Goal: Information Seeking & Learning: Learn about a topic

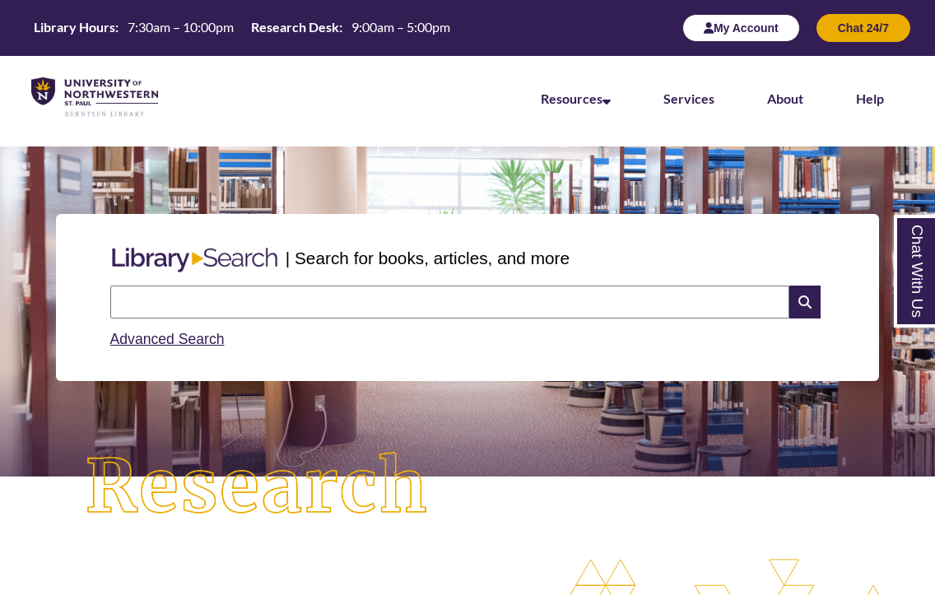
click at [711, 30] on button "My Account" at bounding box center [742, 28] width 118 height 28
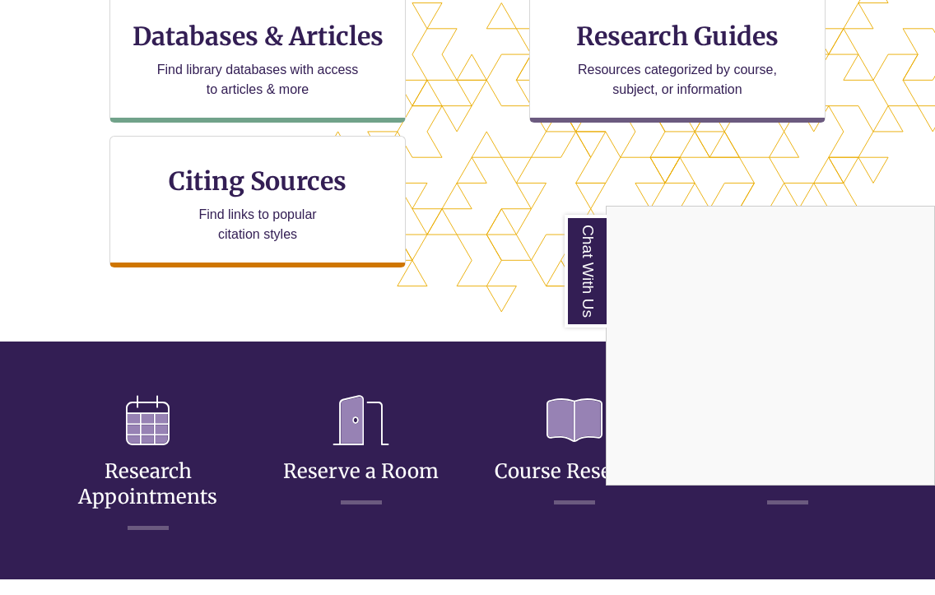
scroll to position [632, 0]
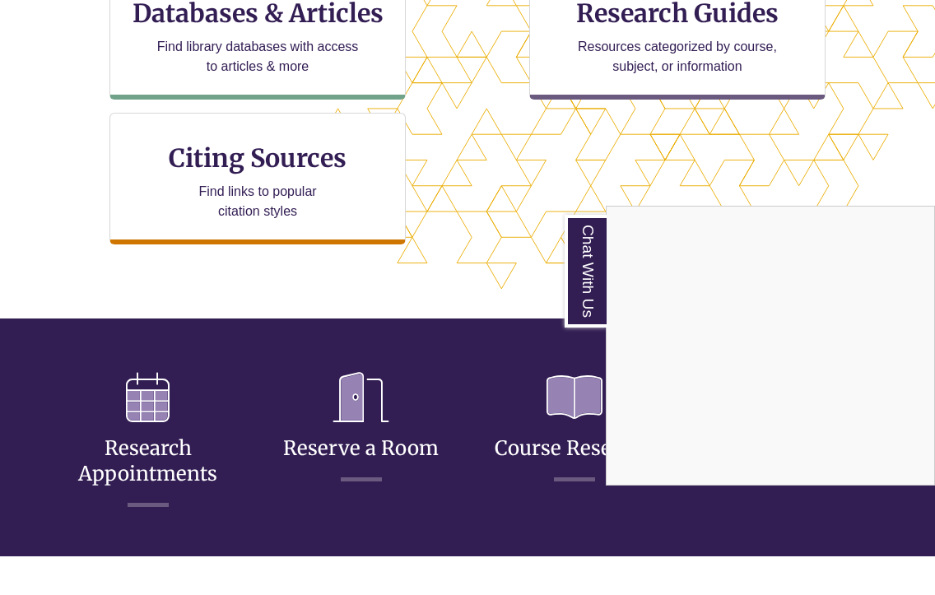
click at [260, 211] on div "Chat With Us" at bounding box center [467, 297] width 935 height 595
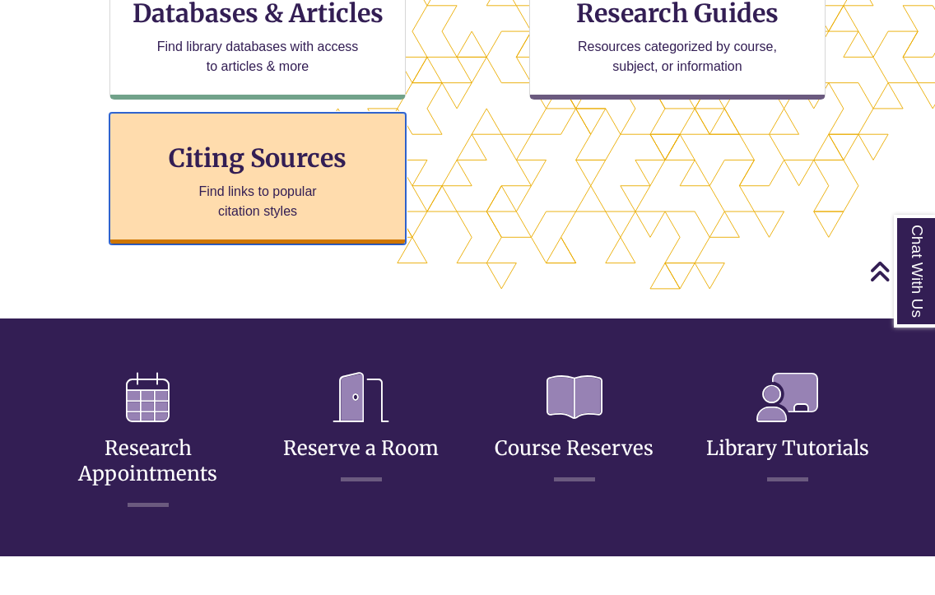
click at [259, 203] on p "Find links to popular citation styles" at bounding box center [258, 202] width 161 height 40
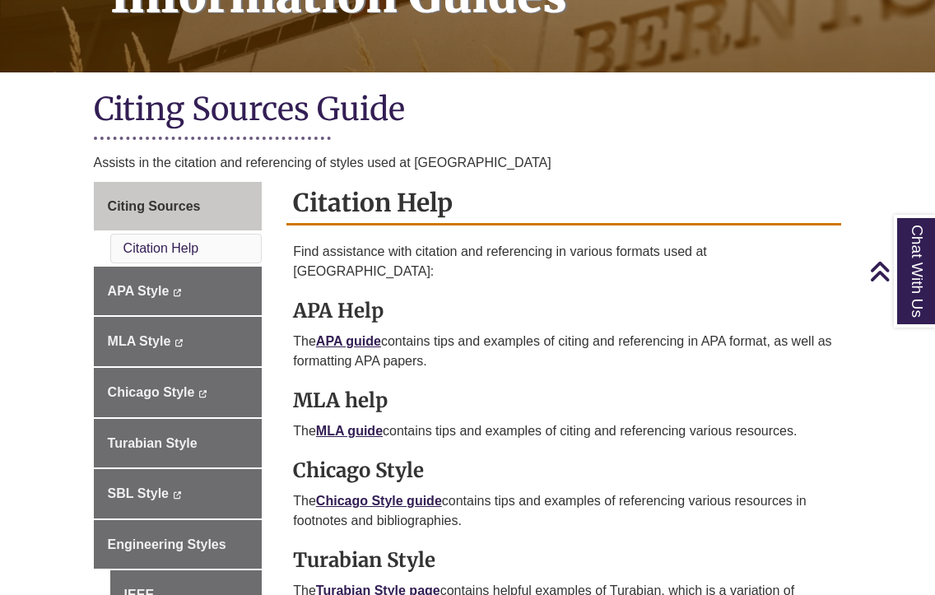
scroll to position [324, 0]
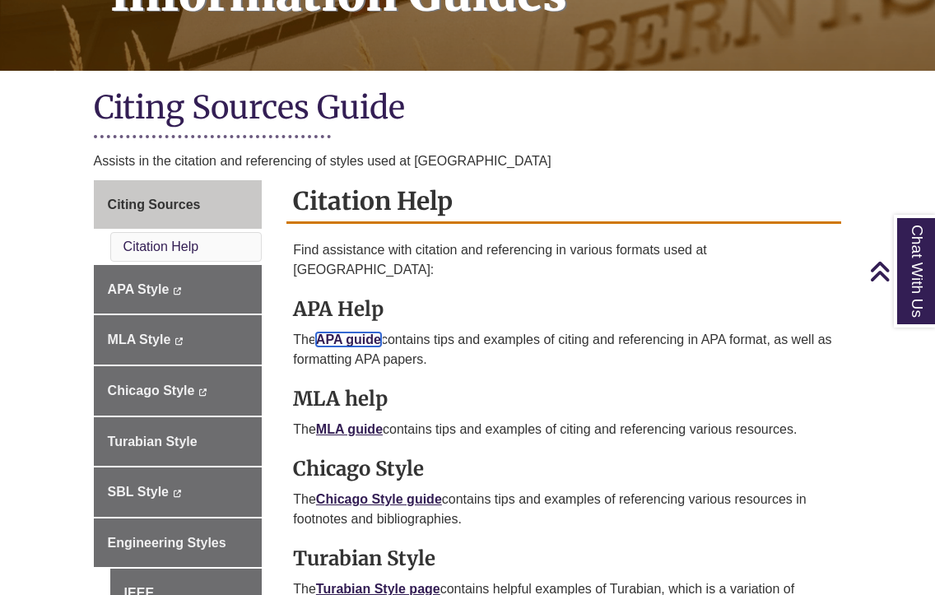
click at [366, 333] on link "APA guide" at bounding box center [348, 340] width 65 height 14
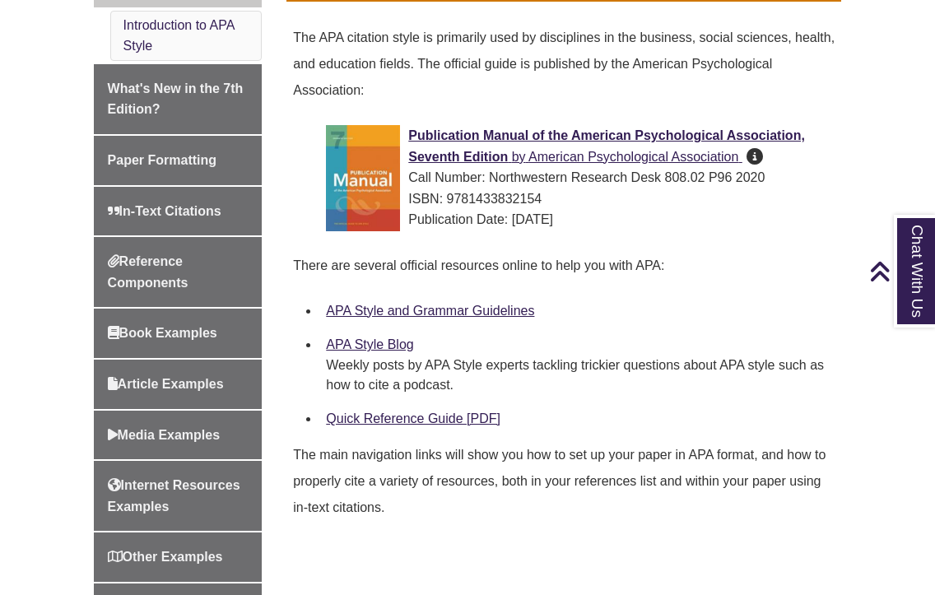
scroll to position [529, 0]
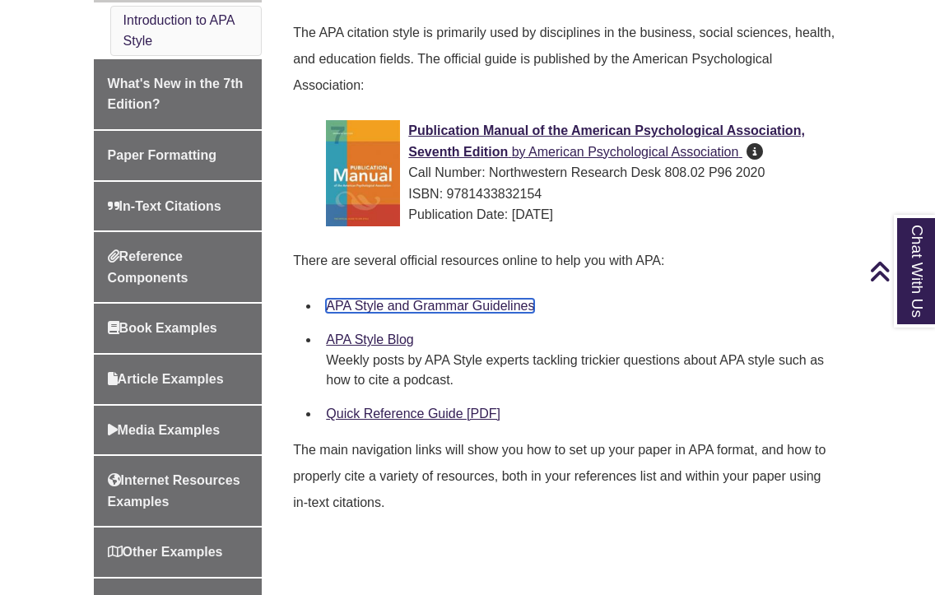
click at [468, 299] on link "APA Style and Grammar Guidelines" at bounding box center [430, 306] width 208 height 14
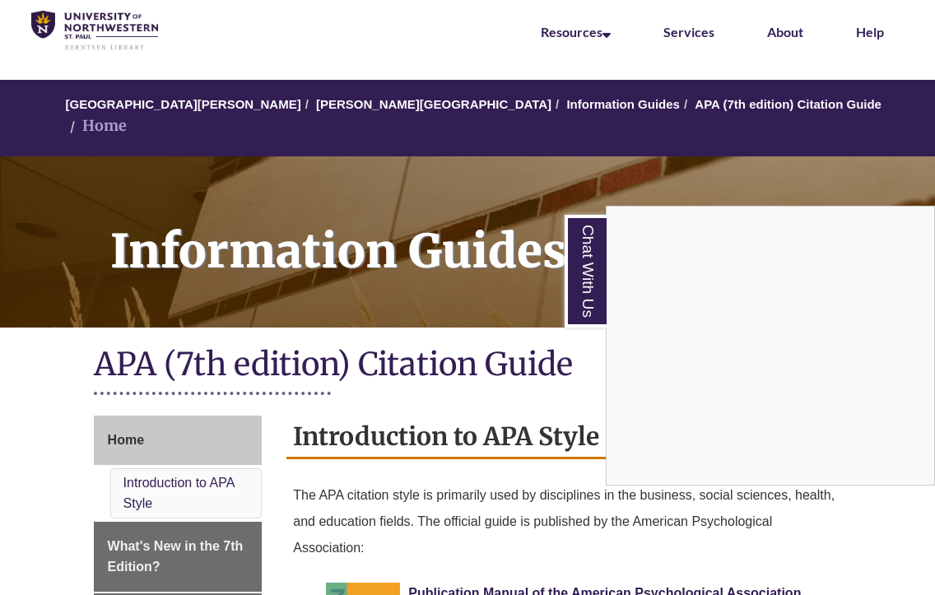
scroll to position [0, 0]
